Goal: Transaction & Acquisition: Obtain resource

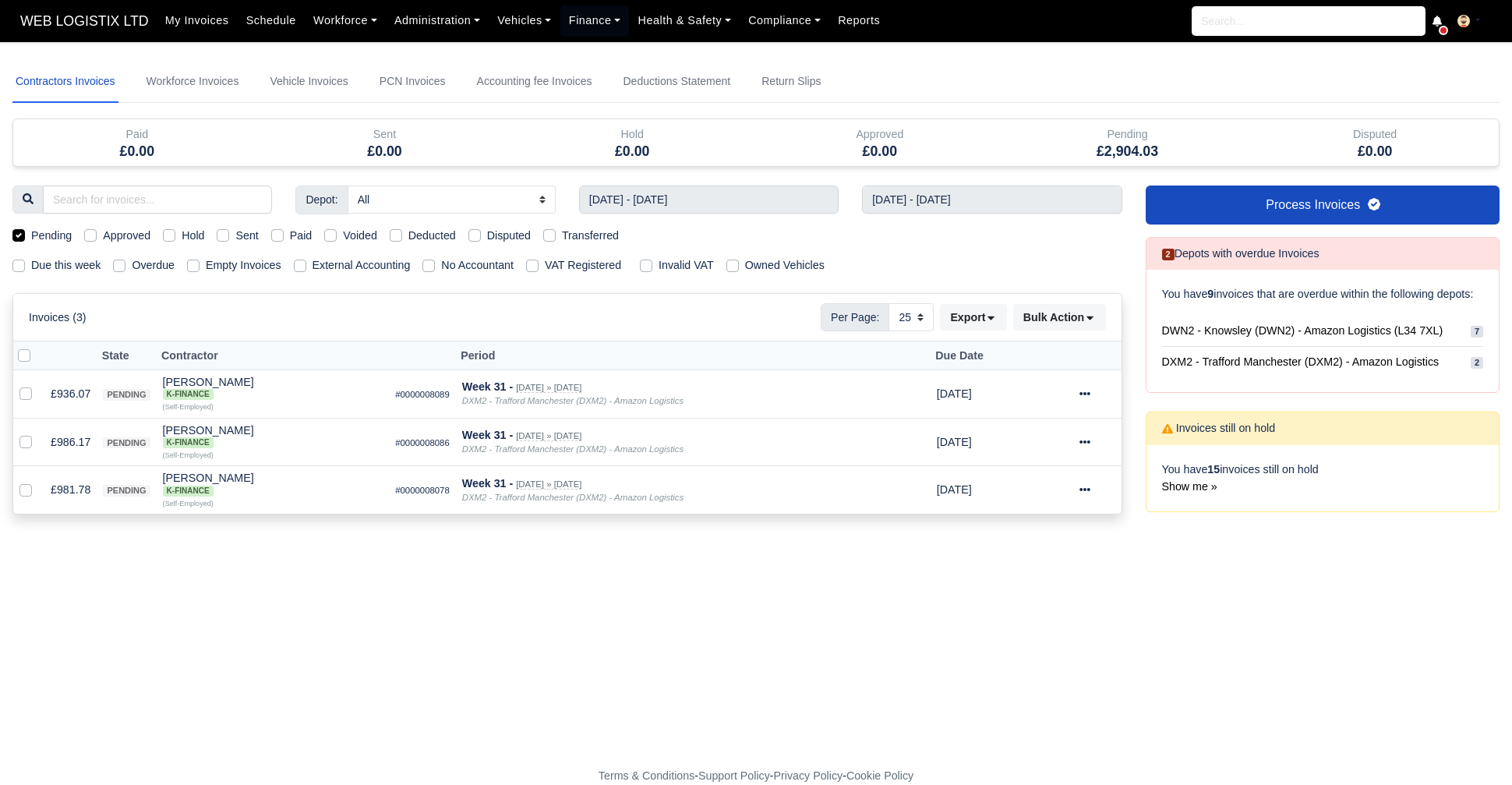
select select "25"
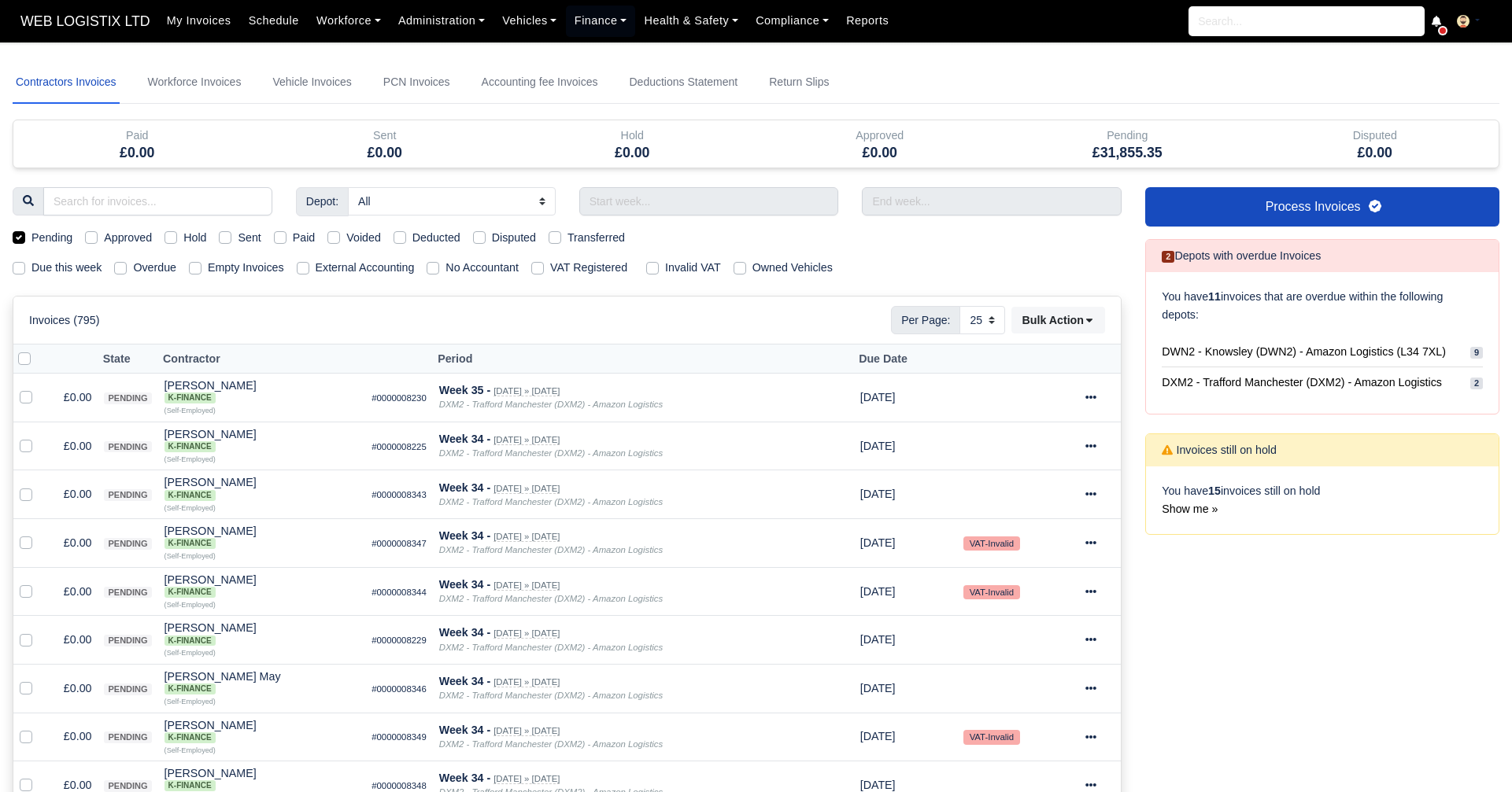
select select "25"
click at [32, 237] on label "Pending" at bounding box center [52, 238] width 41 height 18
click at [13, 237] on input "Pending" at bounding box center [18, 235] width 12 height 12
checkbox input "false"
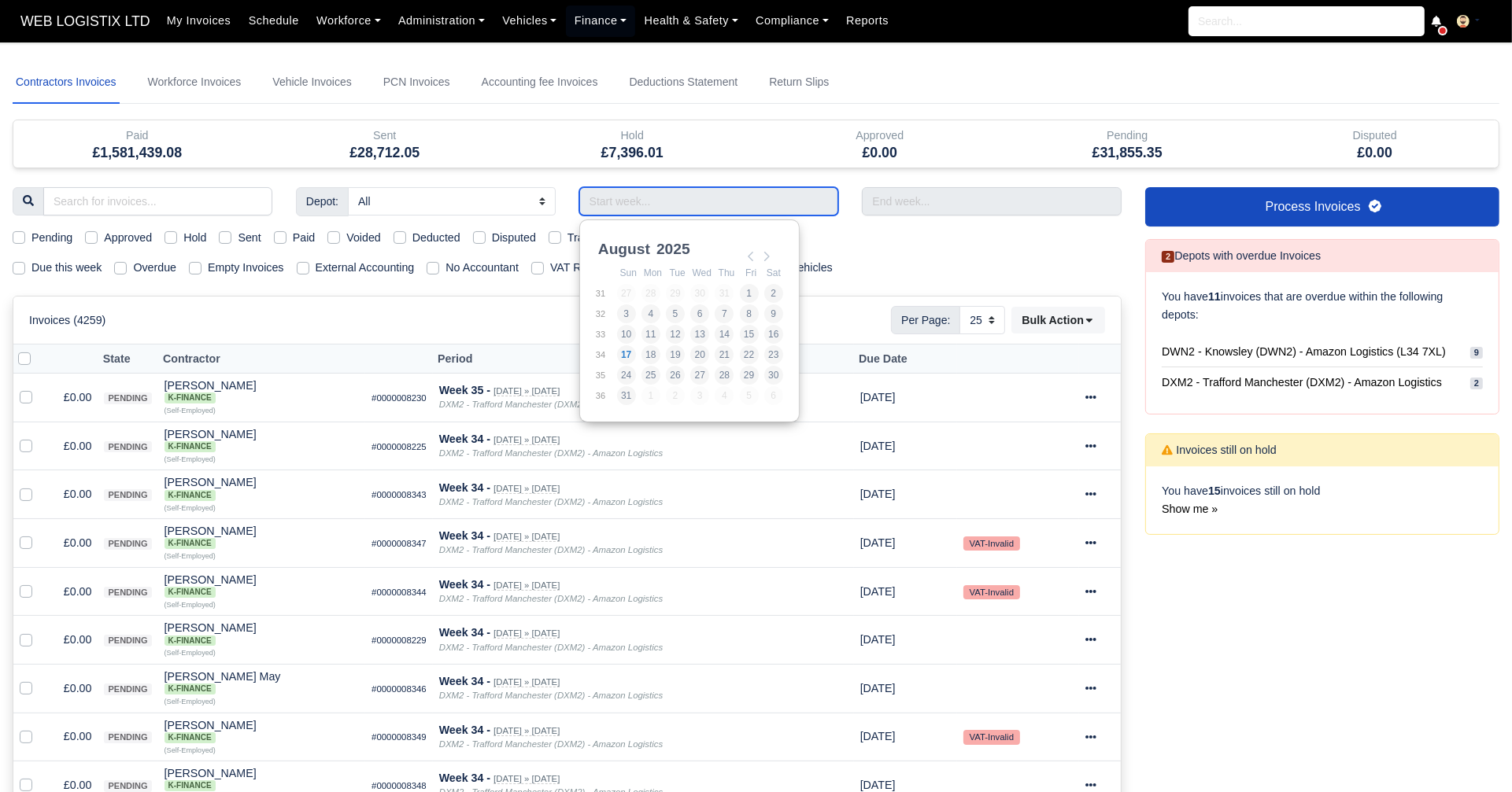
click at [666, 208] on input "Use the arrow keys to pick a date" at bounding box center [709, 202] width 260 height 29
type input "[DATE] - [DATE]"
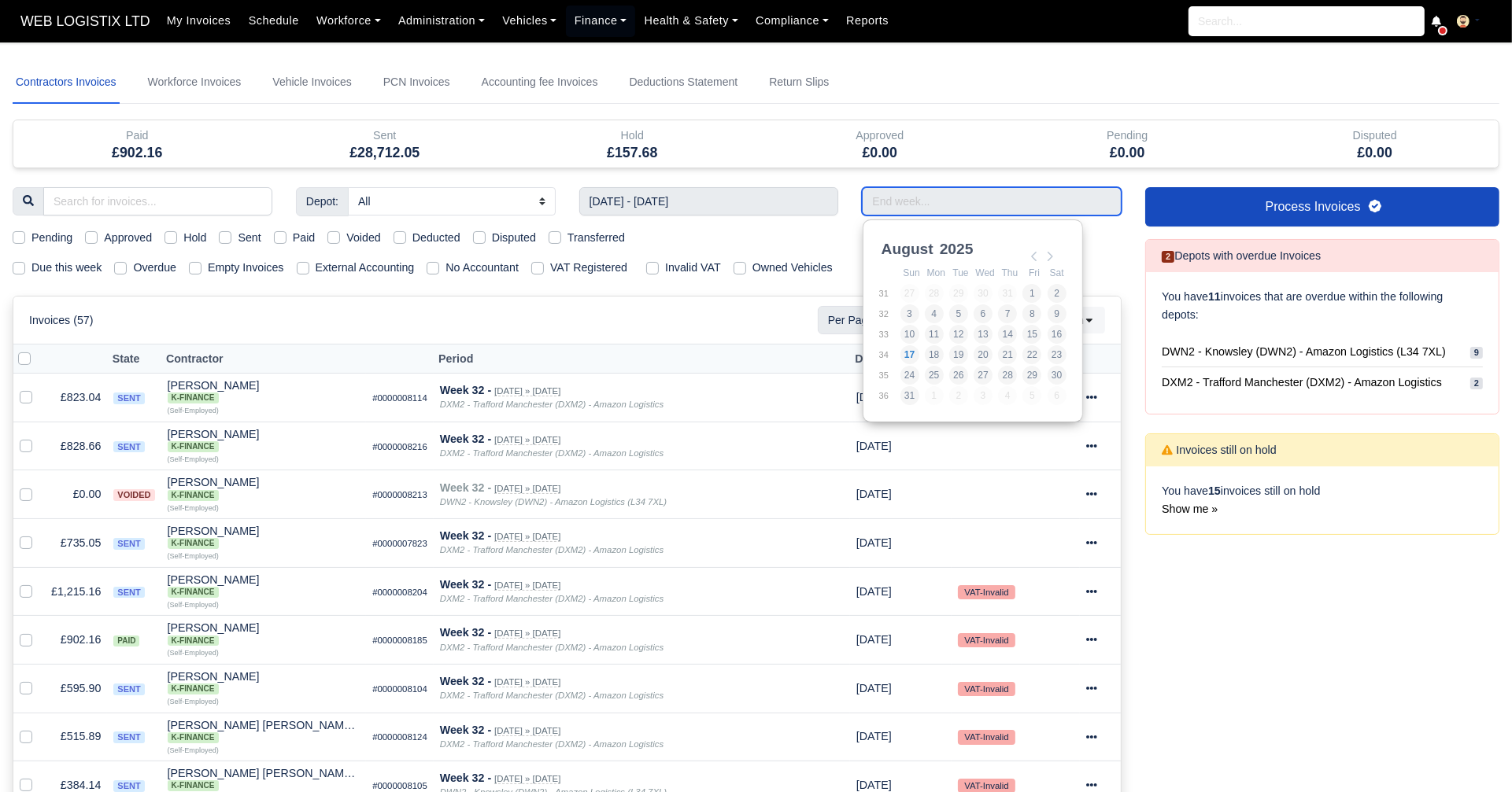
click at [896, 207] on input "Use the arrow keys to pick a date" at bounding box center [992, 202] width 260 height 29
type input "[DATE] - [DATE]"
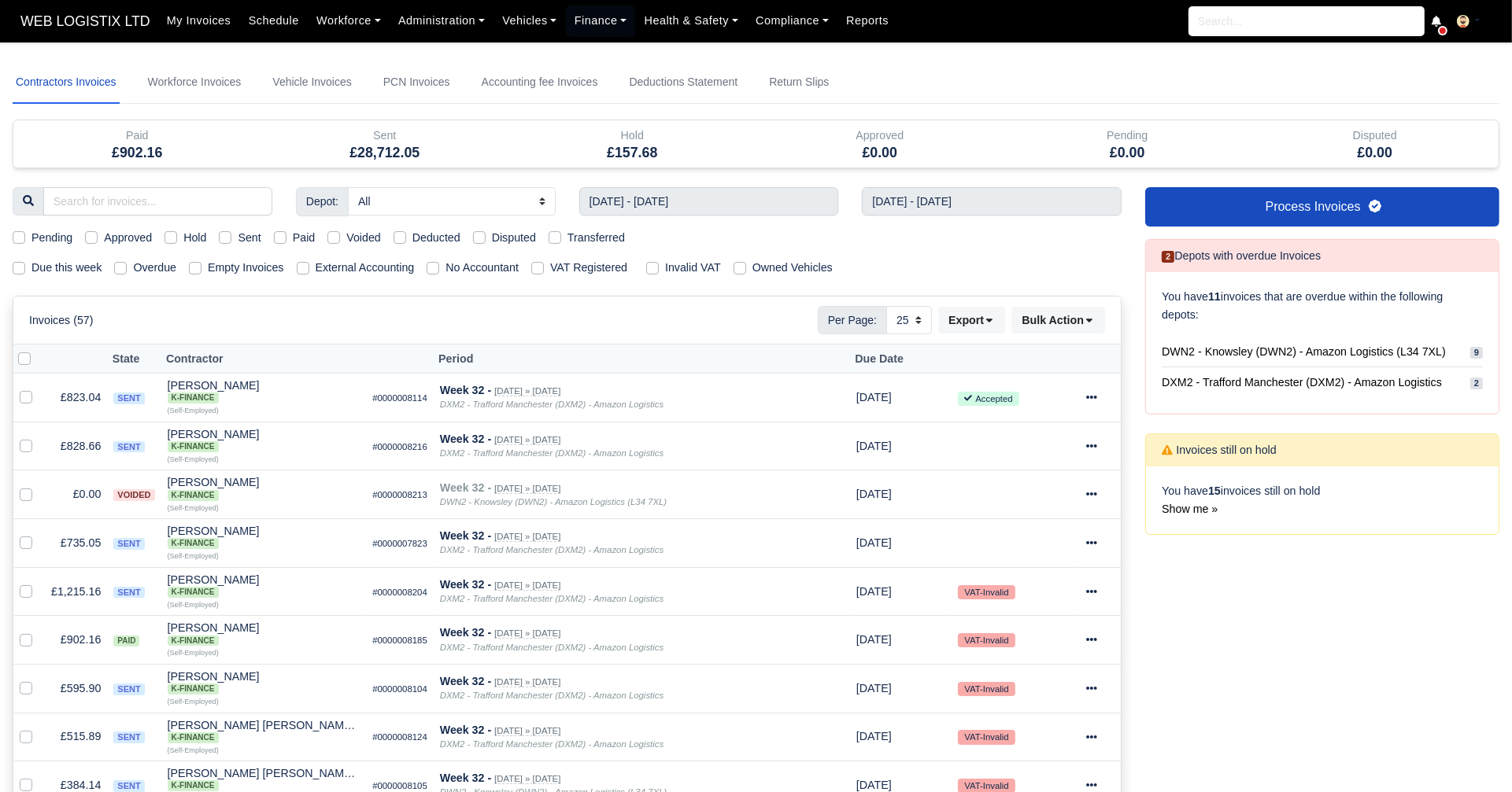
click at [238, 234] on label "Sent" at bounding box center [249, 238] width 23 height 18
click at [225, 234] on input "Sent" at bounding box center [225, 235] width 12 height 12
checkbox input "true"
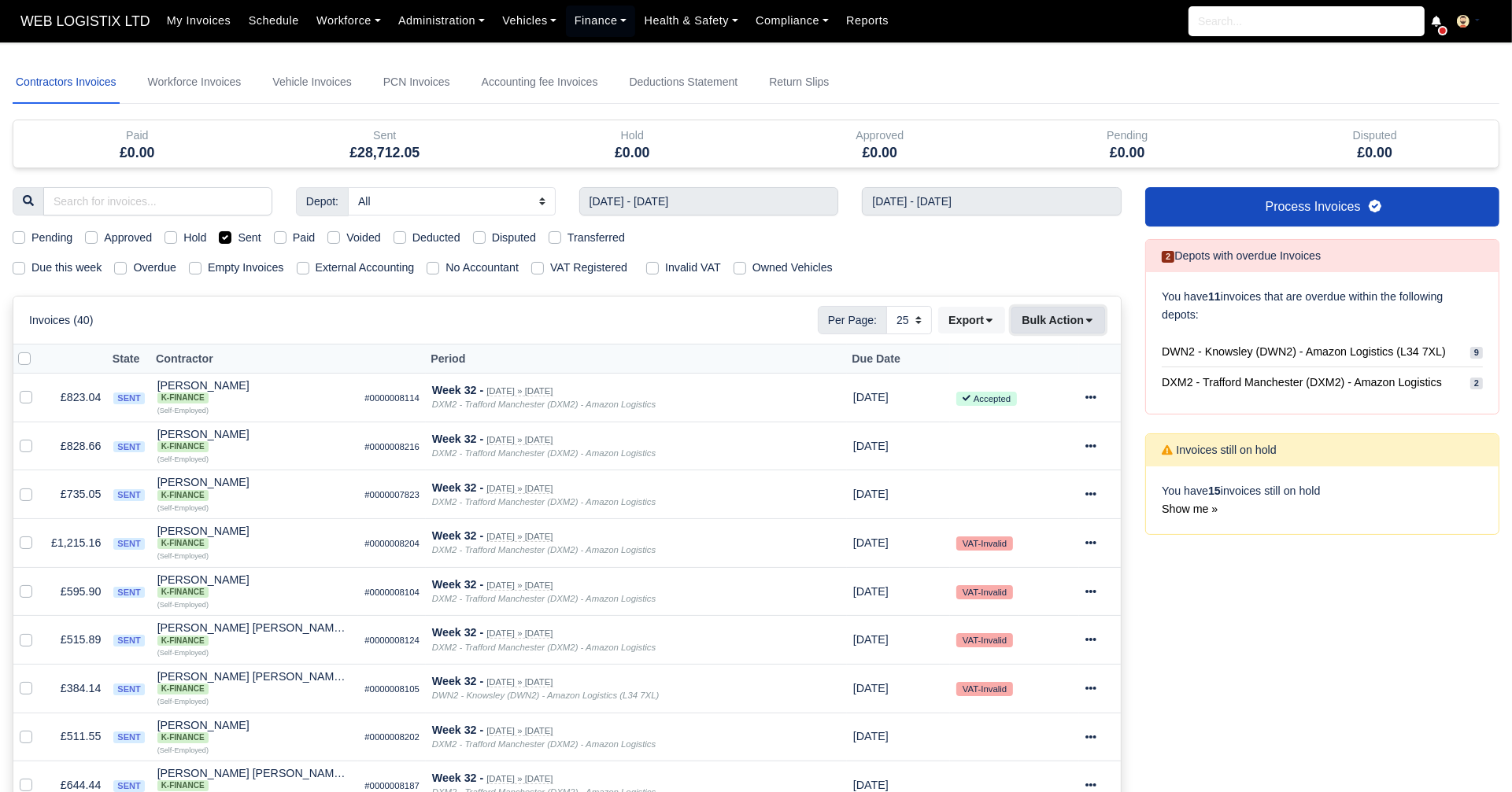
click at [1050, 328] on button "Bulk Action" at bounding box center [1058, 320] width 94 height 27
click at [986, 270] on div "Due this week Overdue Empty Invoices External Accounting No Accountant VAT Regi…" at bounding box center [567, 268] width 1133 height 18
click at [985, 326] on button "Export" at bounding box center [971, 320] width 67 height 27
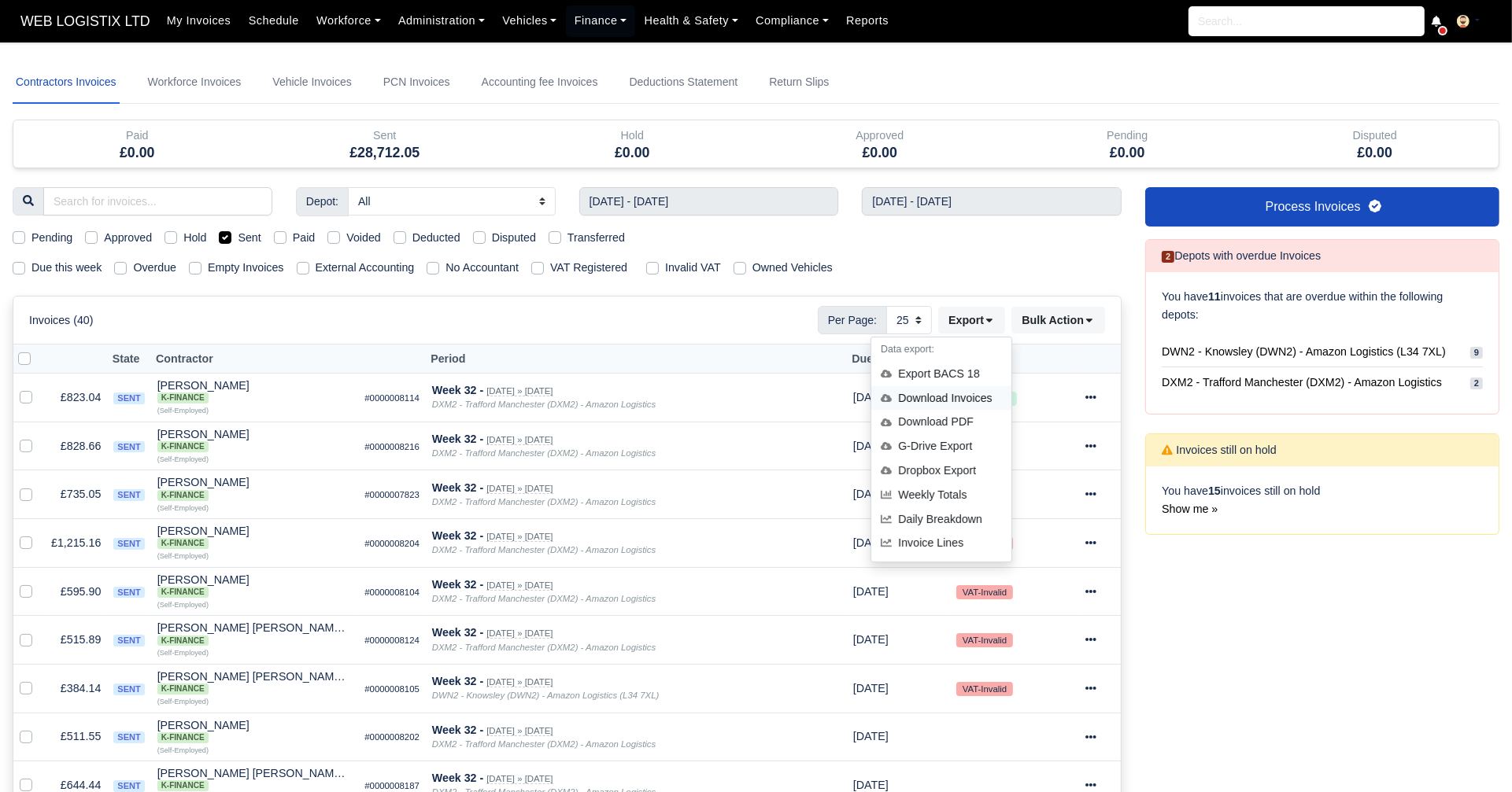
click at [922, 403] on div "Download Invoices" at bounding box center [940, 398] width 140 height 25
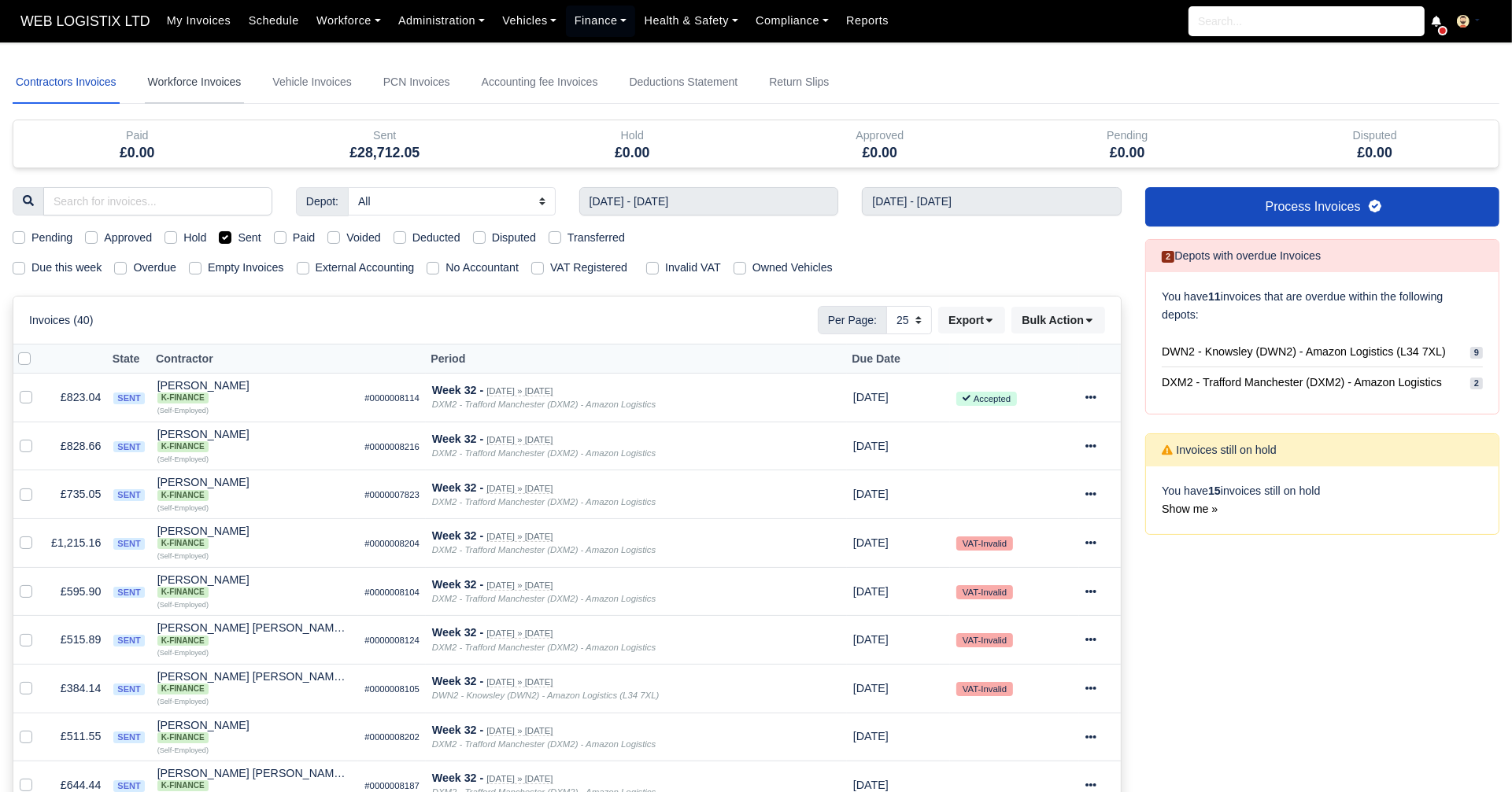
click at [222, 80] on link "Workforce Invoices" at bounding box center [195, 82] width 100 height 42
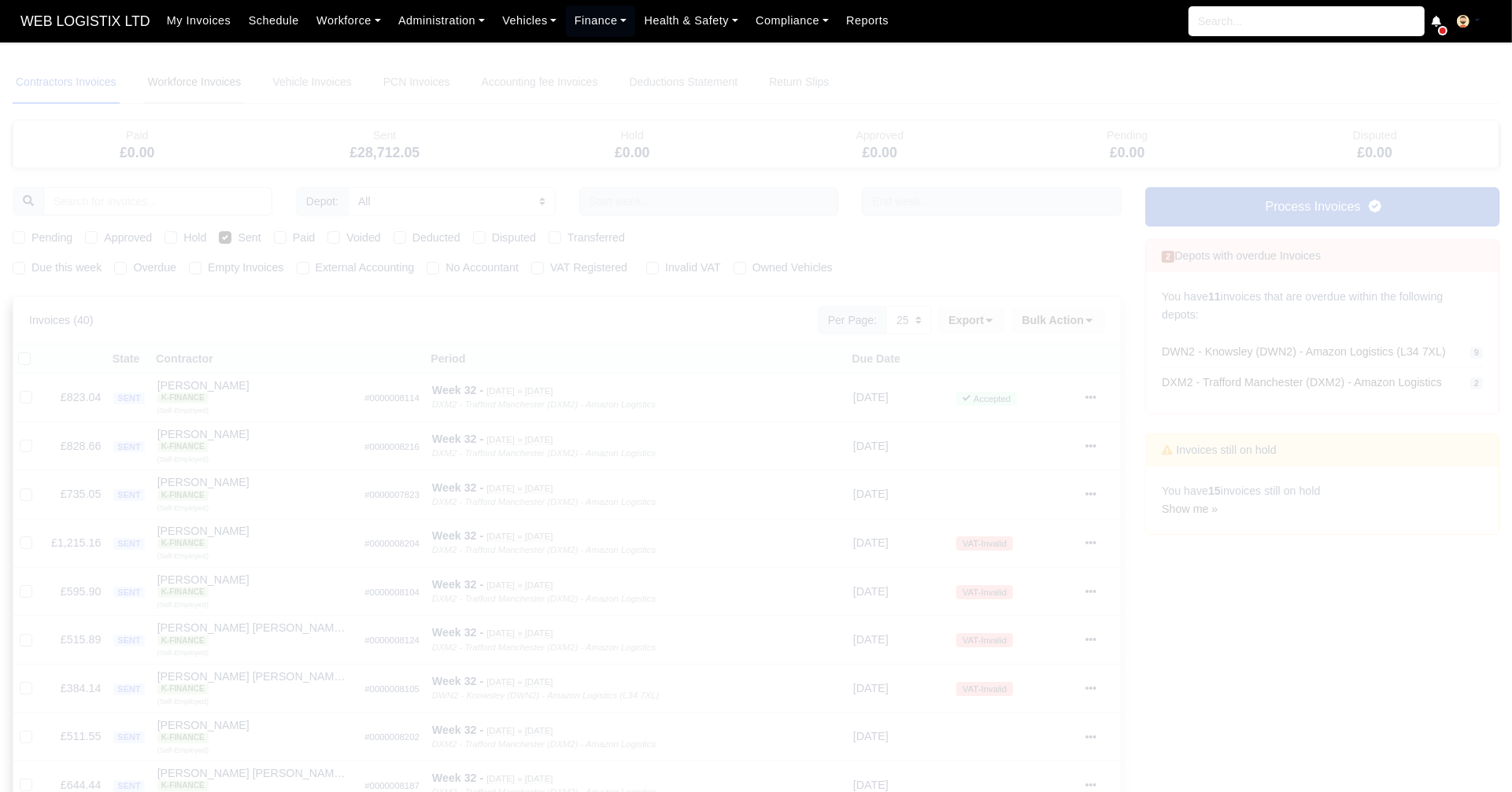
select select
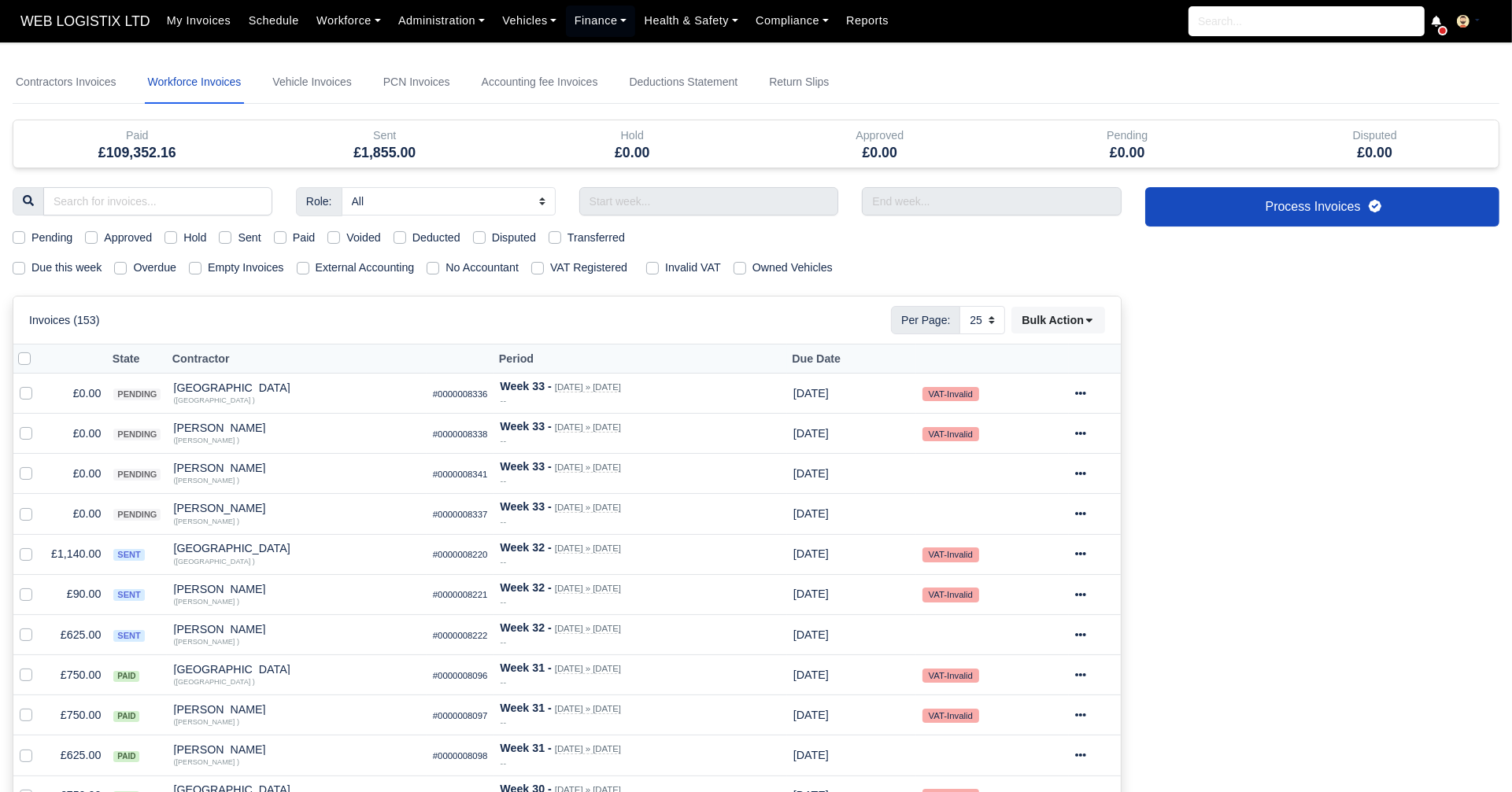
click at [238, 239] on label "Sent" at bounding box center [249, 238] width 23 height 18
click at [225, 239] on input "Sent" at bounding box center [225, 235] width 12 height 12
checkbox input "true"
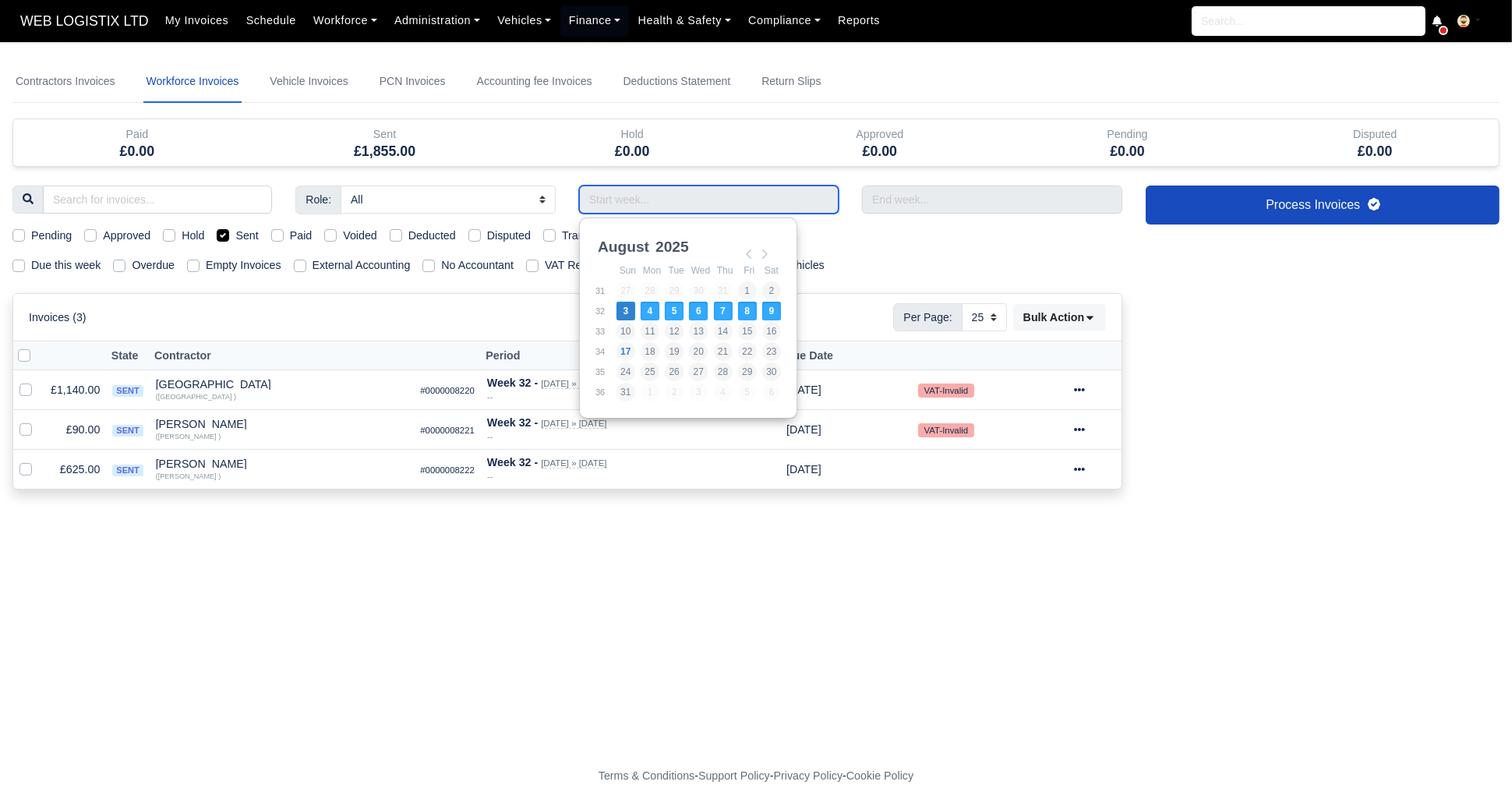
click at [663, 193] on input "Use the arrow keys to pick a date" at bounding box center [709, 200] width 259 height 28
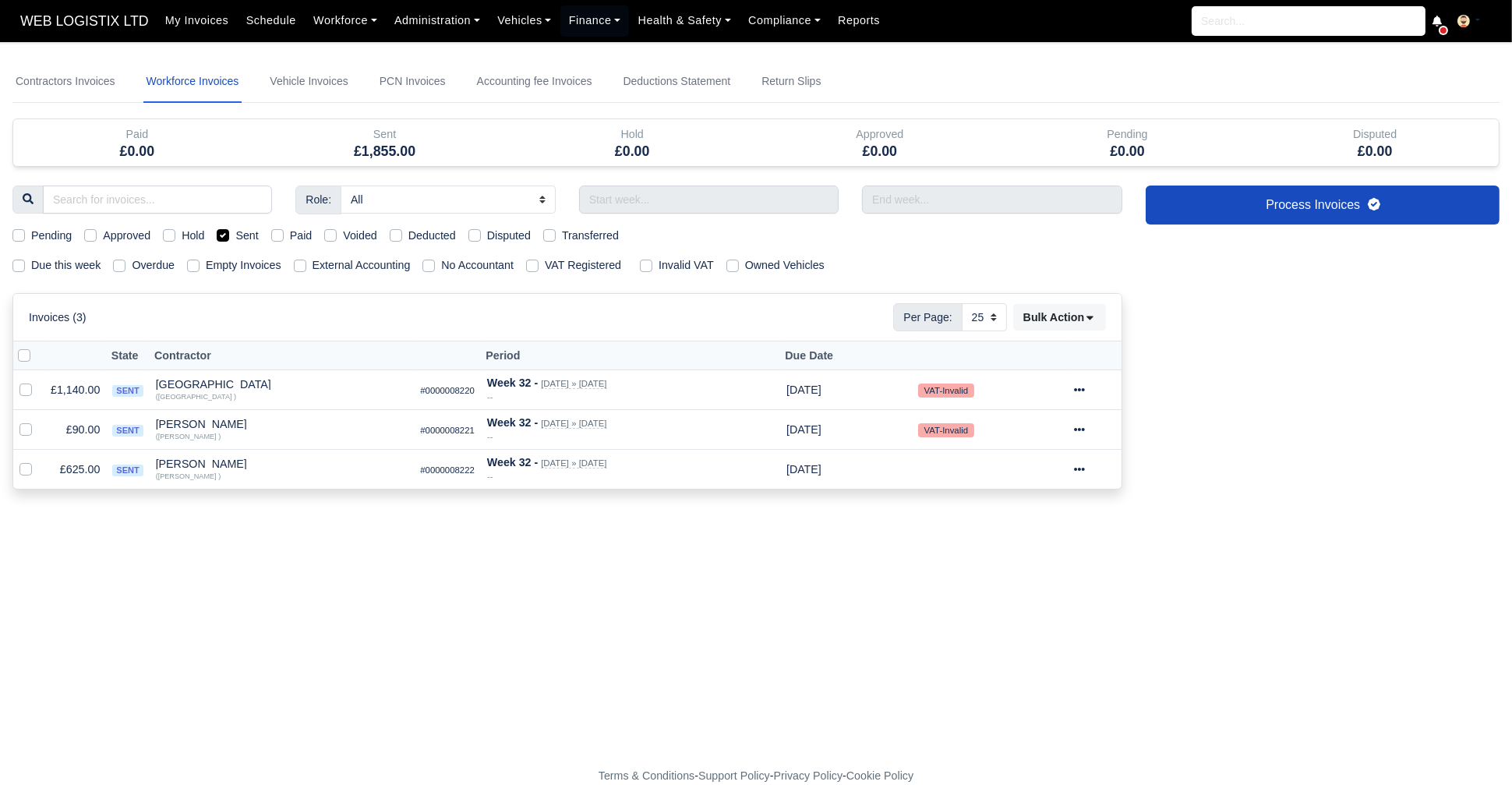
click at [328, 511] on div "Invoice # ×" at bounding box center [756, 517] width 1487 height 18
select select "25"
